Goal: Use online tool/utility: Utilize a website feature to perform a specific function

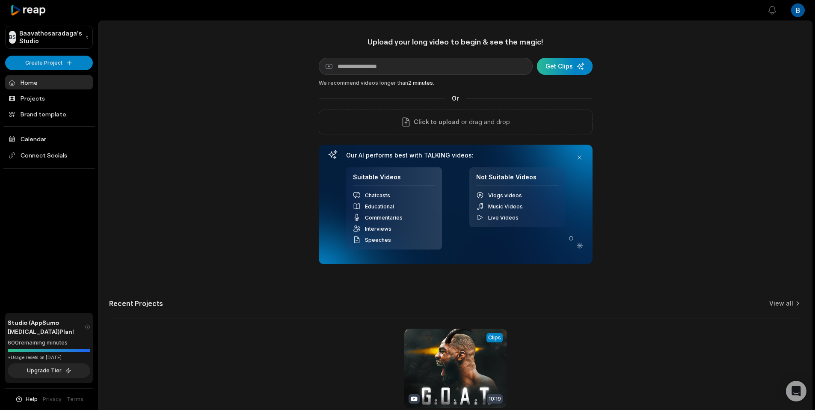
click at [562, 67] on div "submit" at bounding box center [565, 66] width 56 height 17
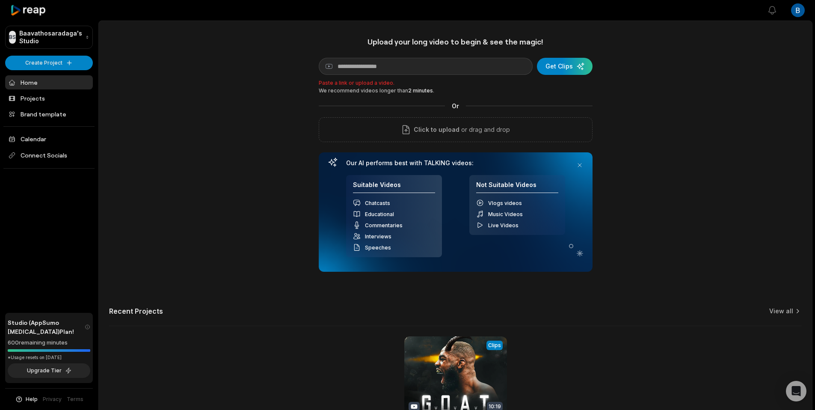
click at [604, 84] on div "Upload your long video to begin & see the magic! YouTube link Get Clips Paste a…" at bounding box center [455, 243] width 713 height 412
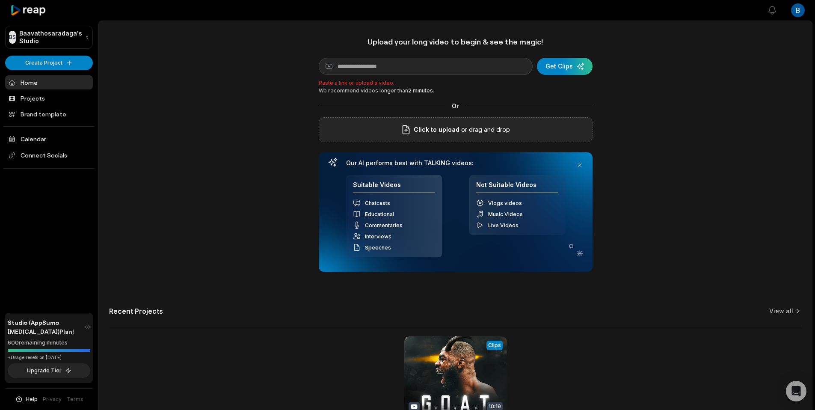
click at [452, 129] on span "Click to upload" at bounding box center [437, 130] width 46 height 10
click at [0, 0] on input "Click to upload" at bounding box center [0, 0] width 0 height 0
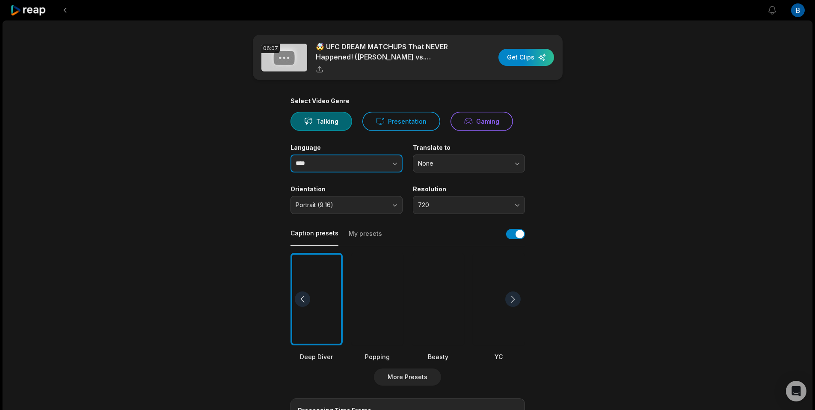
click at [397, 162] on icon "button" at bounding box center [395, 163] width 9 height 9
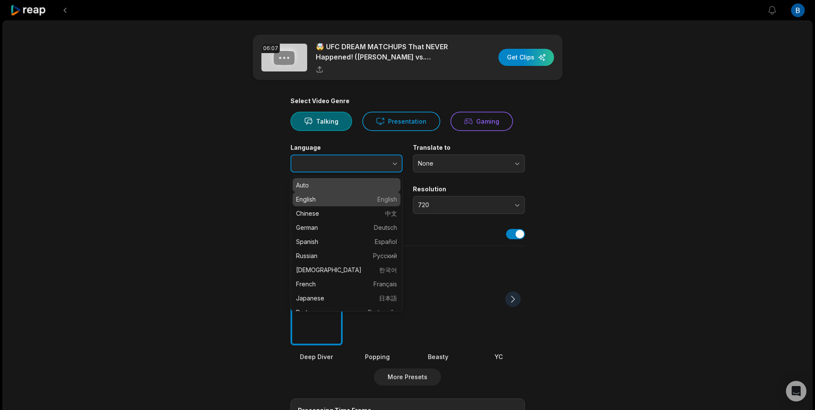
type input "*******"
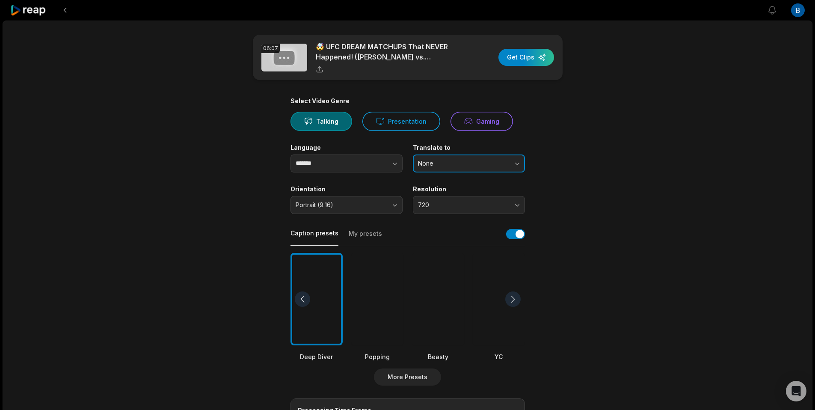
click at [447, 168] on button "None" at bounding box center [469, 163] width 112 height 18
click at [570, 155] on main "06:07 🤯 UFC DREAM MATCHUPS That NEVER Happened! ([PERSON_NAME] vs. [PERSON_NAME…" at bounding box center [408, 297] width 414 height 524
click at [344, 205] on span "Portrait (9:16)" at bounding box center [341, 205] width 90 height 8
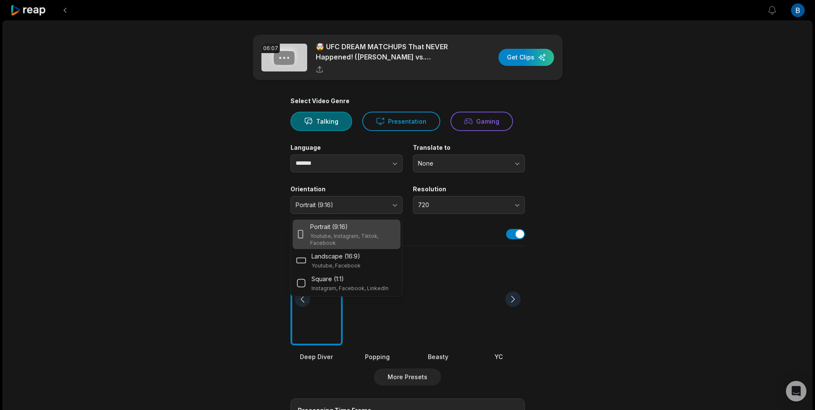
click at [342, 238] on p "Youtube, Instagram, Tiktok, Facebook" at bounding box center [353, 240] width 86 height 14
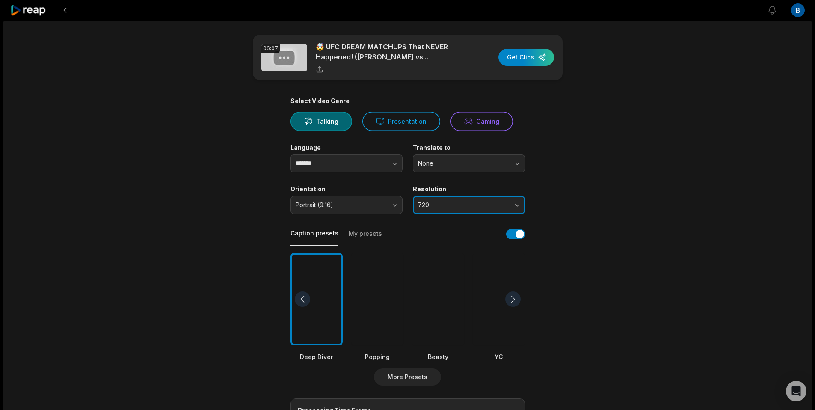
click at [435, 211] on button "720" at bounding box center [469, 205] width 112 height 18
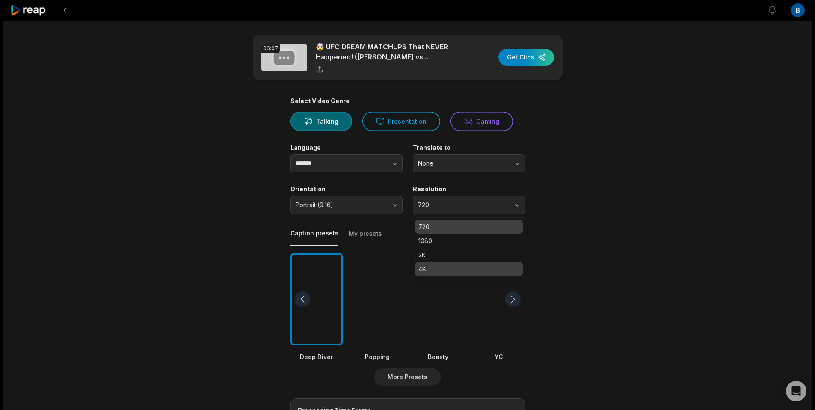
click at [439, 269] on p "4K" at bounding box center [469, 268] width 101 height 9
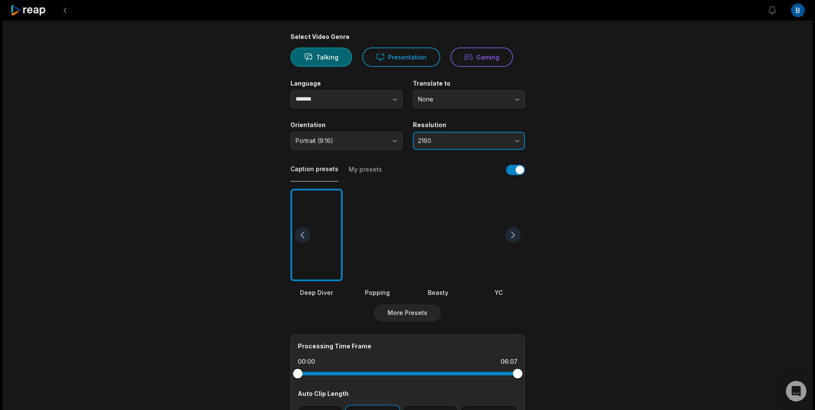
scroll to position [69, 0]
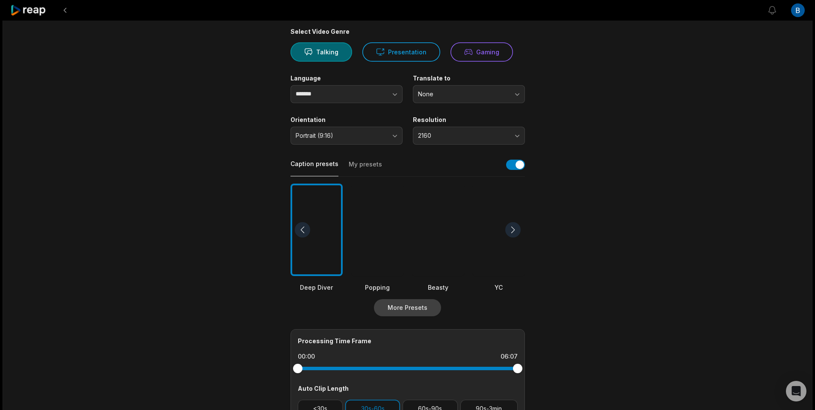
click at [407, 309] on button "More Presets" at bounding box center [407, 307] width 67 height 17
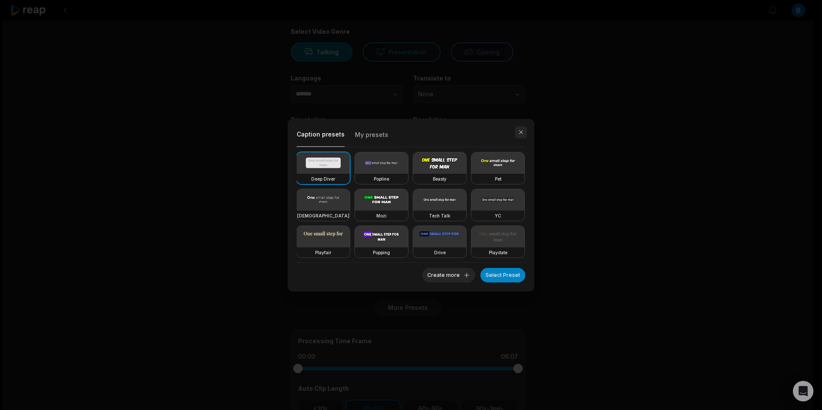
click at [524, 134] on button "button" at bounding box center [521, 132] width 12 height 12
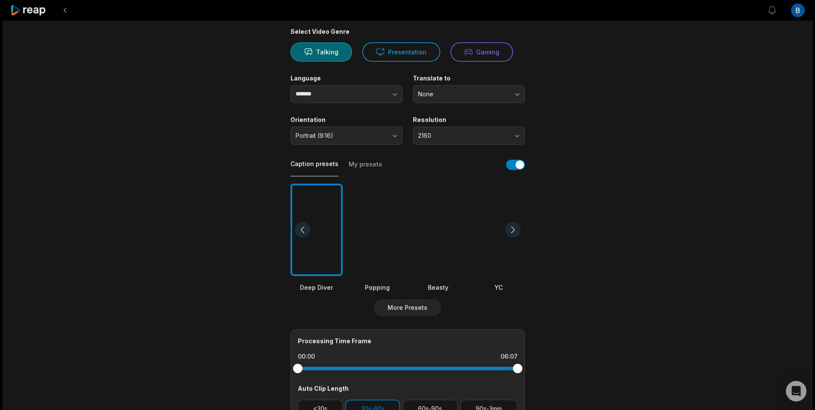
click at [432, 225] on div at bounding box center [438, 230] width 52 height 93
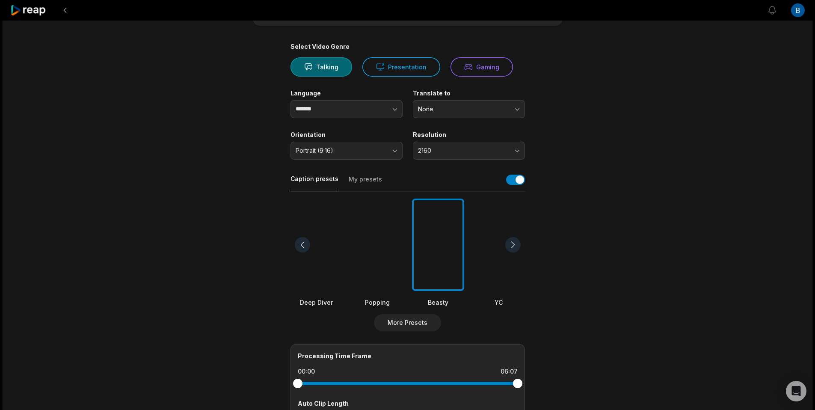
scroll to position [0, 0]
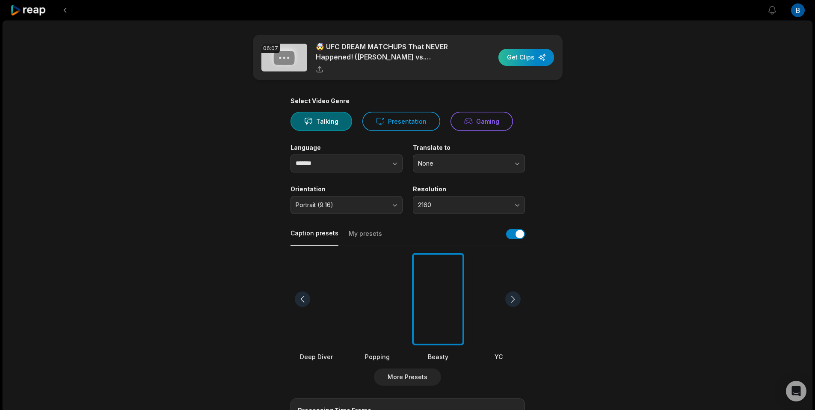
click at [532, 62] on div "button" at bounding box center [527, 57] width 56 height 17
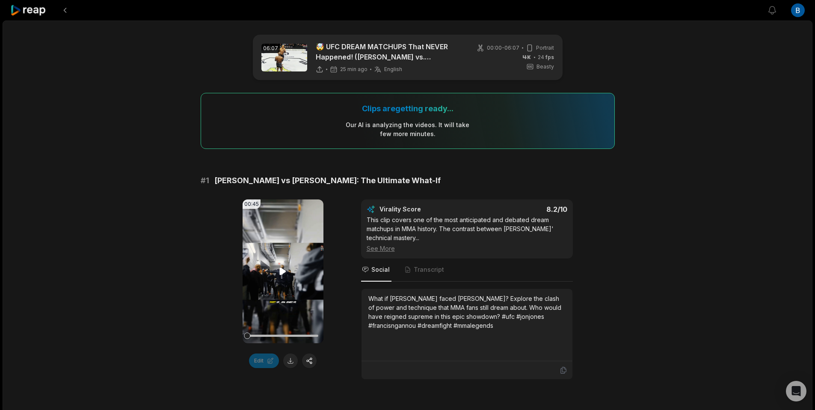
click at [281, 273] on icon at bounding box center [283, 271] width 6 height 7
click at [284, 272] on icon at bounding box center [283, 272] width 3 height 6
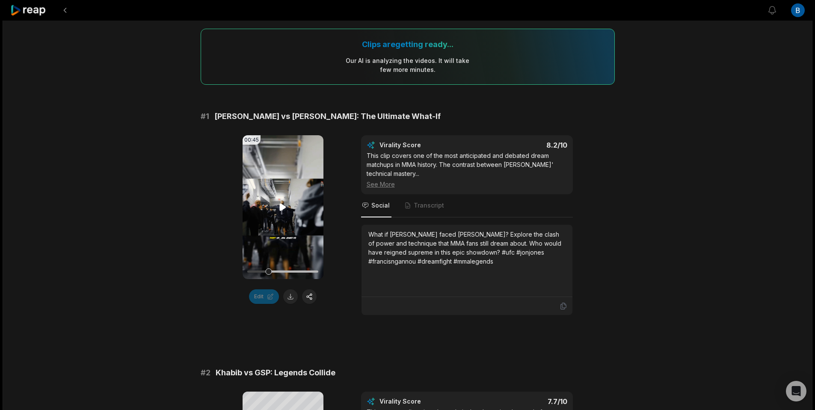
scroll to position [275, 0]
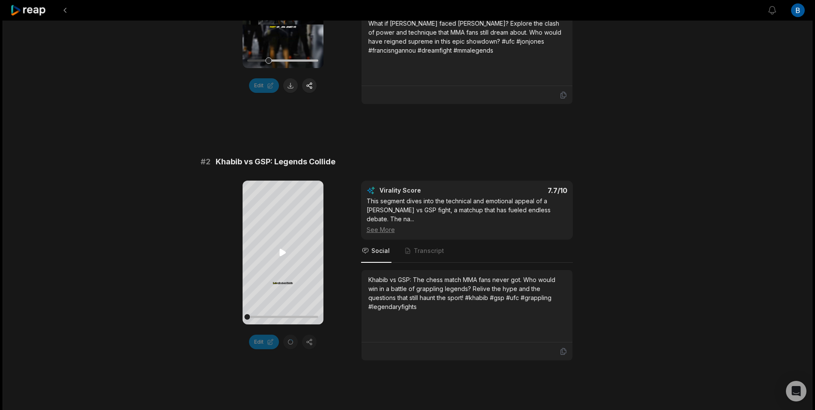
click at [279, 252] on icon at bounding box center [283, 252] width 10 height 10
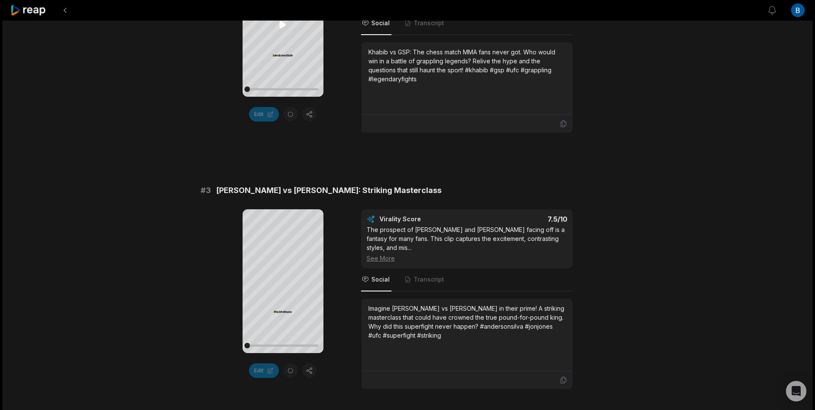
scroll to position [538, 0]
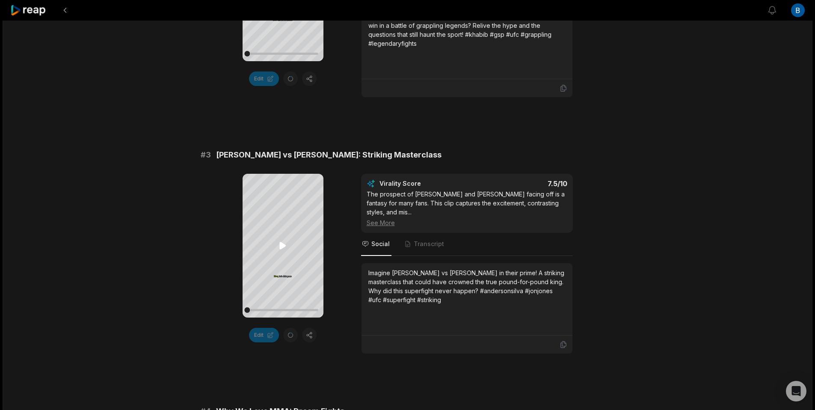
click at [282, 248] on icon at bounding box center [283, 245] width 6 height 7
click at [282, 247] on icon at bounding box center [283, 246] width 10 height 10
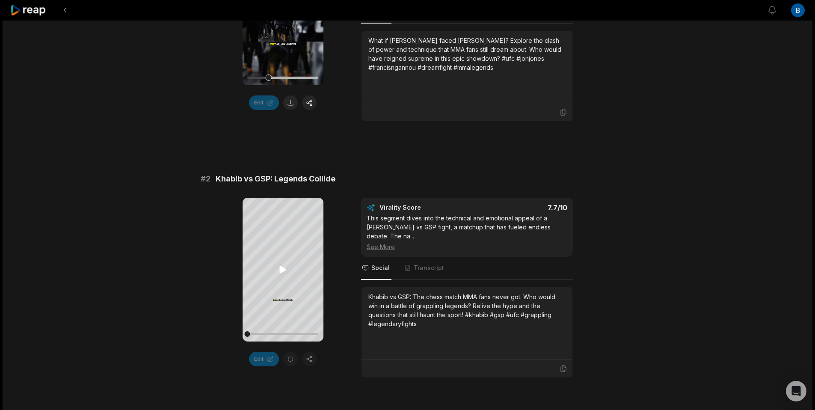
click at [279, 274] on icon at bounding box center [283, 269] width 10 height 10
click at [279, 272] on icon at bounding box center [283, 269] width 10 height 10
